Goal: Find specific page/section: Find specific page/section

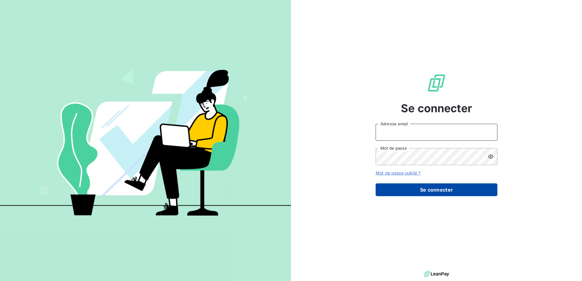
type input "[PERSON_NAME][EMAIL_ADDRESS][DOMAIN_NAME]"
click at [414, 192] on button "Se connecter" at bounding box center [437, 190] width 122 height 13
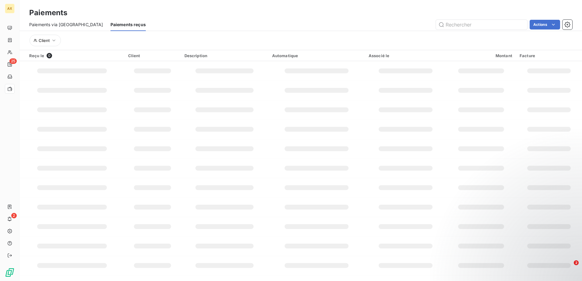
click at [478, 32] on div "Client" at bounding box center [300, 40] width 543 height 19
click at [480, 23] on input "text" at bounding box center [481, 25] width 91 height 10
type input "tempo"
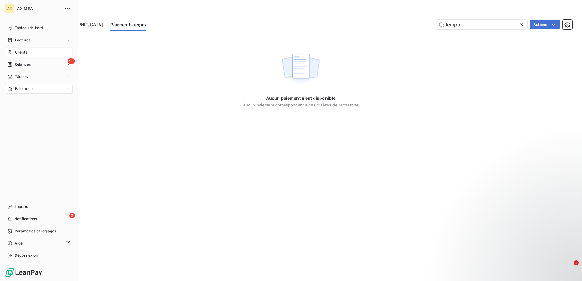
click at [12, 54] on icon at bounding box center [10, 53] width 4 height 4
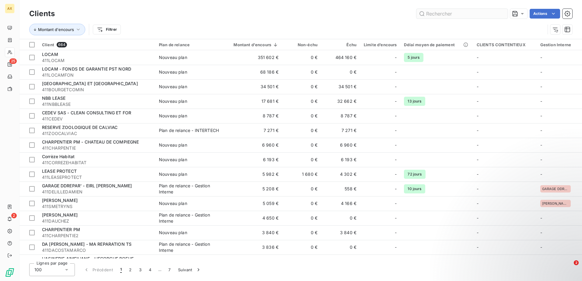
click at [449, 14] on input "text" at bounding box center [462, 14] width 91 height 10
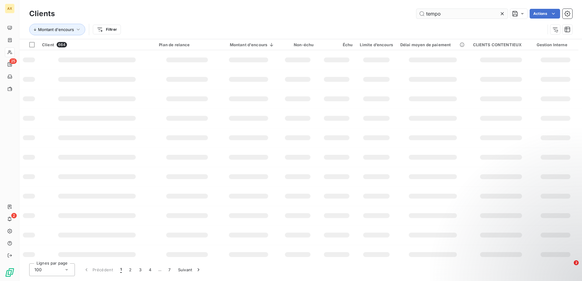
type input "tempo"
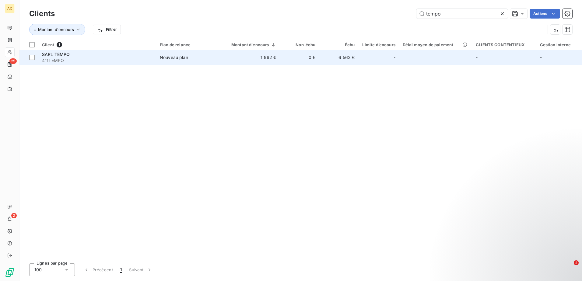
click at [185, 58] on div "Nouveau plan" at bounding box center [174, 58] width 28 height 6
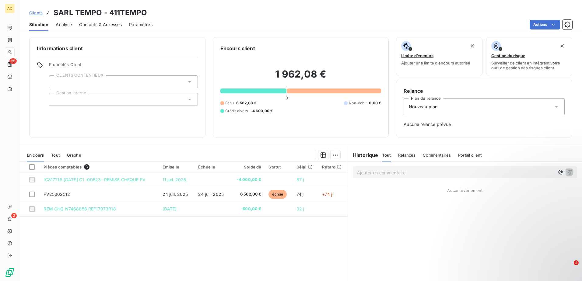
click at [369, 174] on p "Ajouter un commentaire ﻿" at bounding box center [456, 173] width 198 height 8
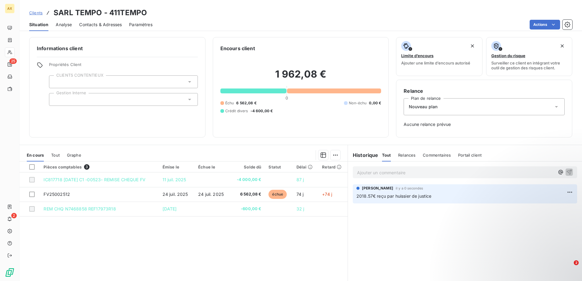
click at [378, 230] on div "Ajouter un commentaire ﻿ [PERSON_NAME] il y a 0 secondes 2018.57€ reçu par huis…" at bounding box center [465, 230] width 234 height 136
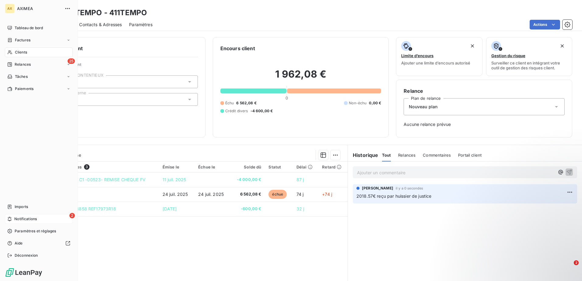
click at [24, 217] on span "Notifications" at bounding box center [25, 219] width 23 height 5
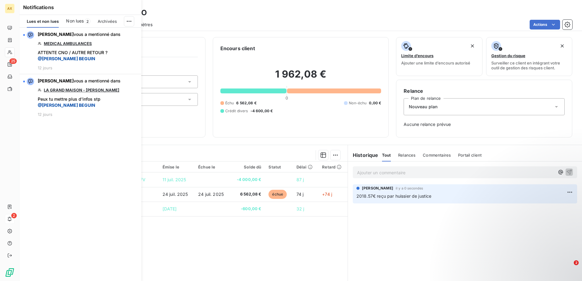
click at [276, 251] on div "Pièces comptables 3 Émise le Échue le Solde dû Statut Délai Retard IC817718 [DA…" at bounding box center [183, 220] width 328 height 117
